Goal: Information Seeking & Learning: Learn about a topic

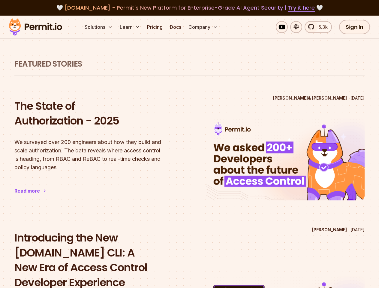
click at [99, 27] on button "Solutions" at bounding box center [98, 27] width 33 height 12
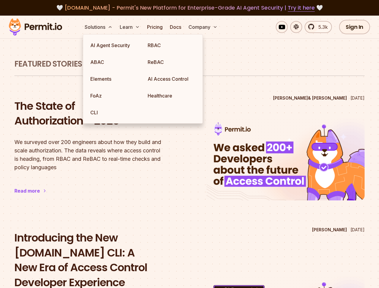
click at [130, 27] on button "Learn" at bounding box center [129, 27] width 25 height 12
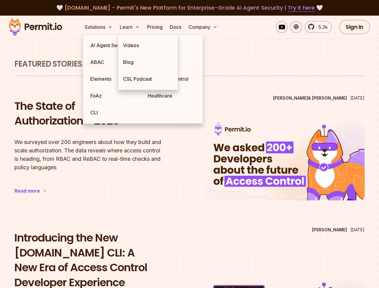
click at [204, 27] on button "Company" at bounding box center [203, 27] width 34 height 12
